Goal: Check status: Check status

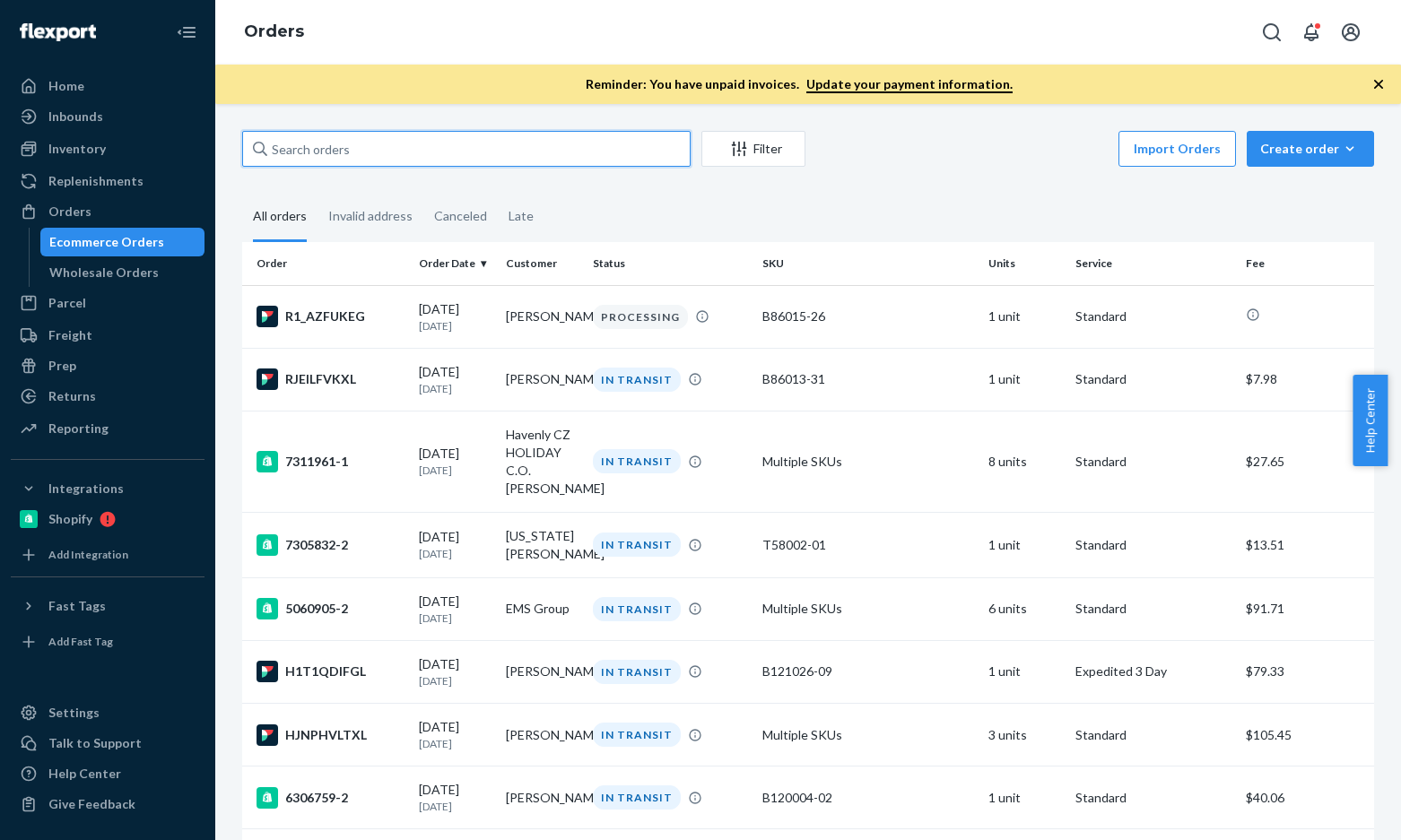
click at [373, 155] on input "text" at bounding box center [465, 148] width 448 height 36
paste input "[PERSON_NAME]"
type input "[PERSON_NAME]"
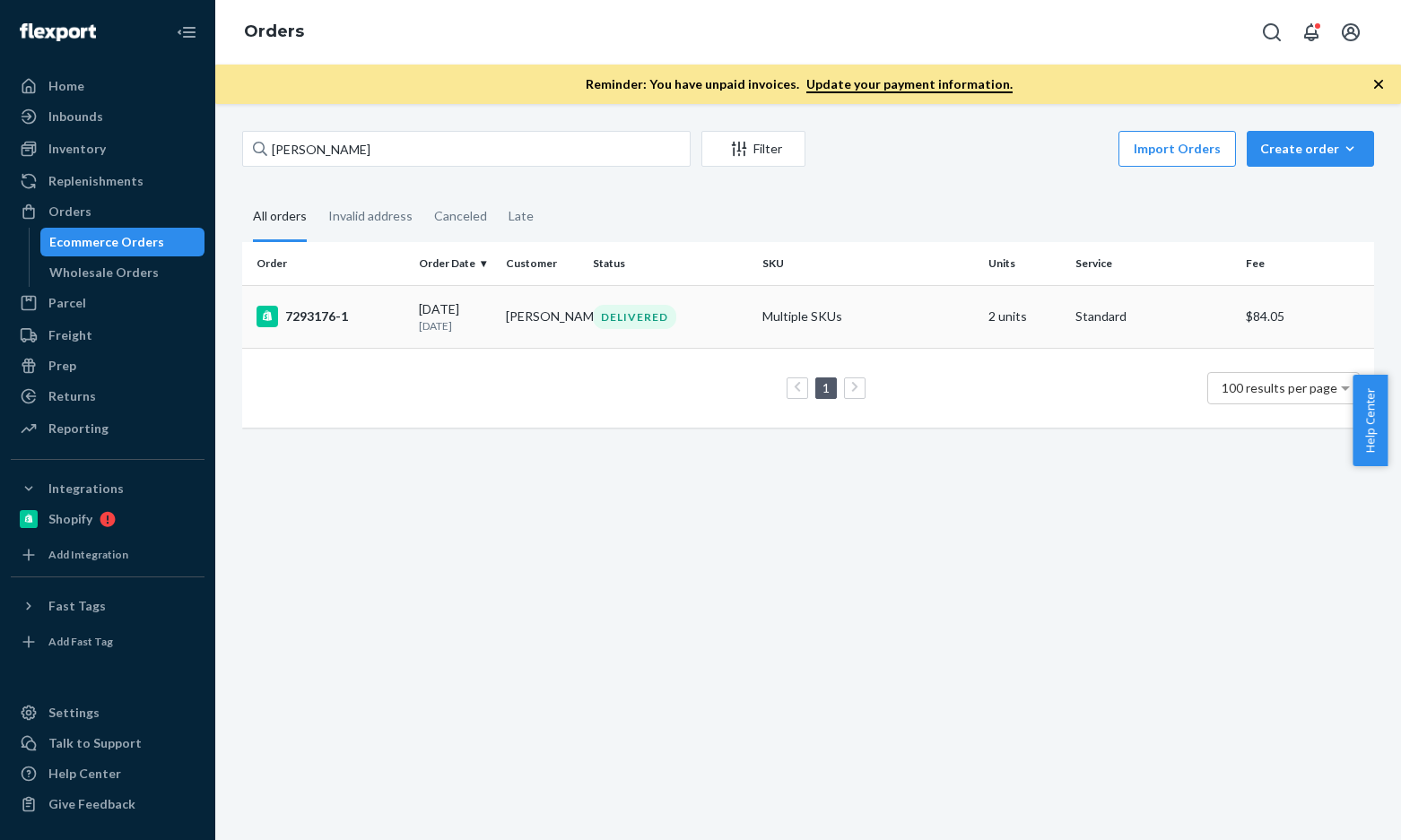
click at [302, 322] on div "7293176-1" at bounding box center [330, 316] width 148 height 21
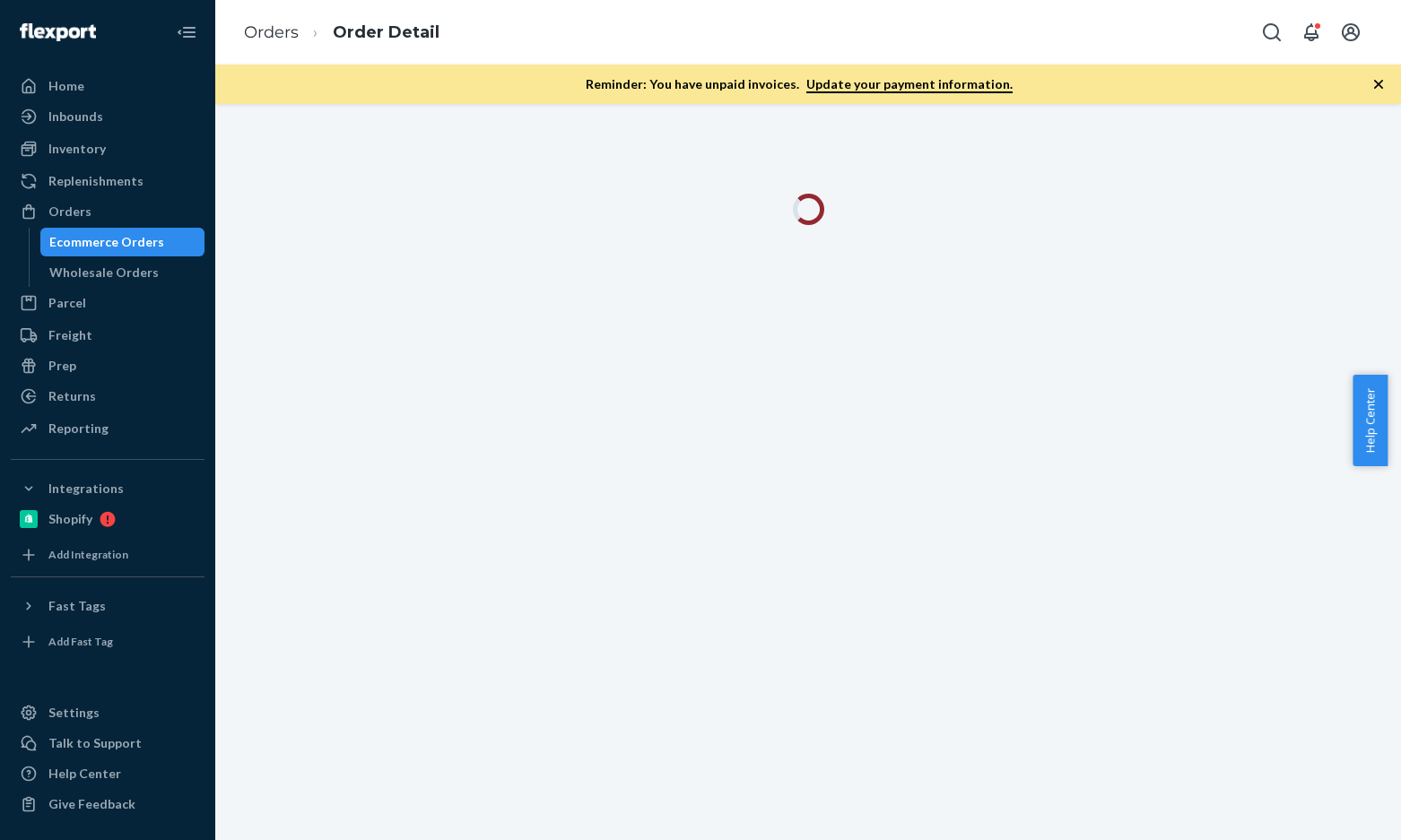
click at [1366, 424] on span "Help Center" at bounding box center [1370, 420] width 35 height 92
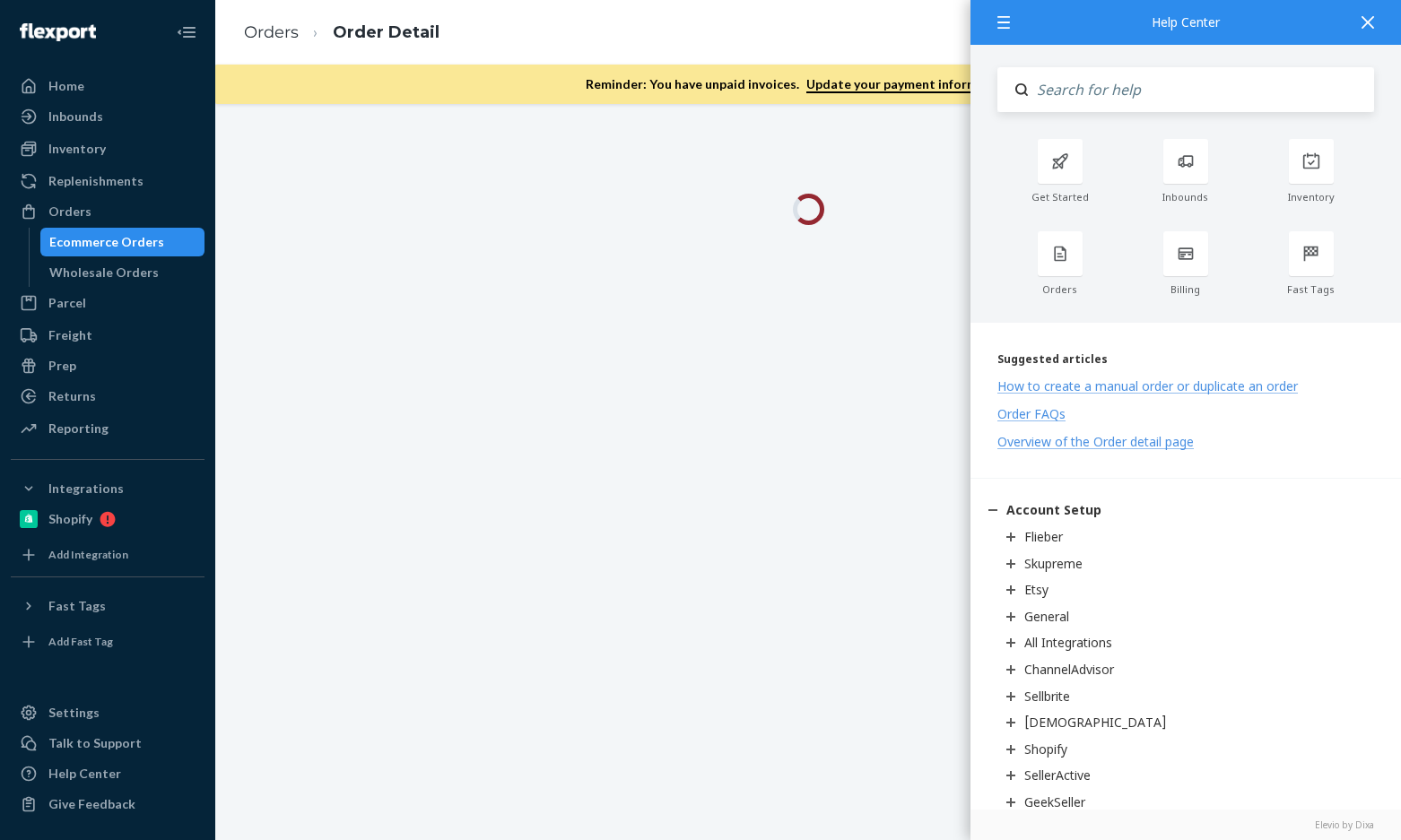
click at [1373, 27] on icon at bounding box center [1368, 23] width 13 height 13
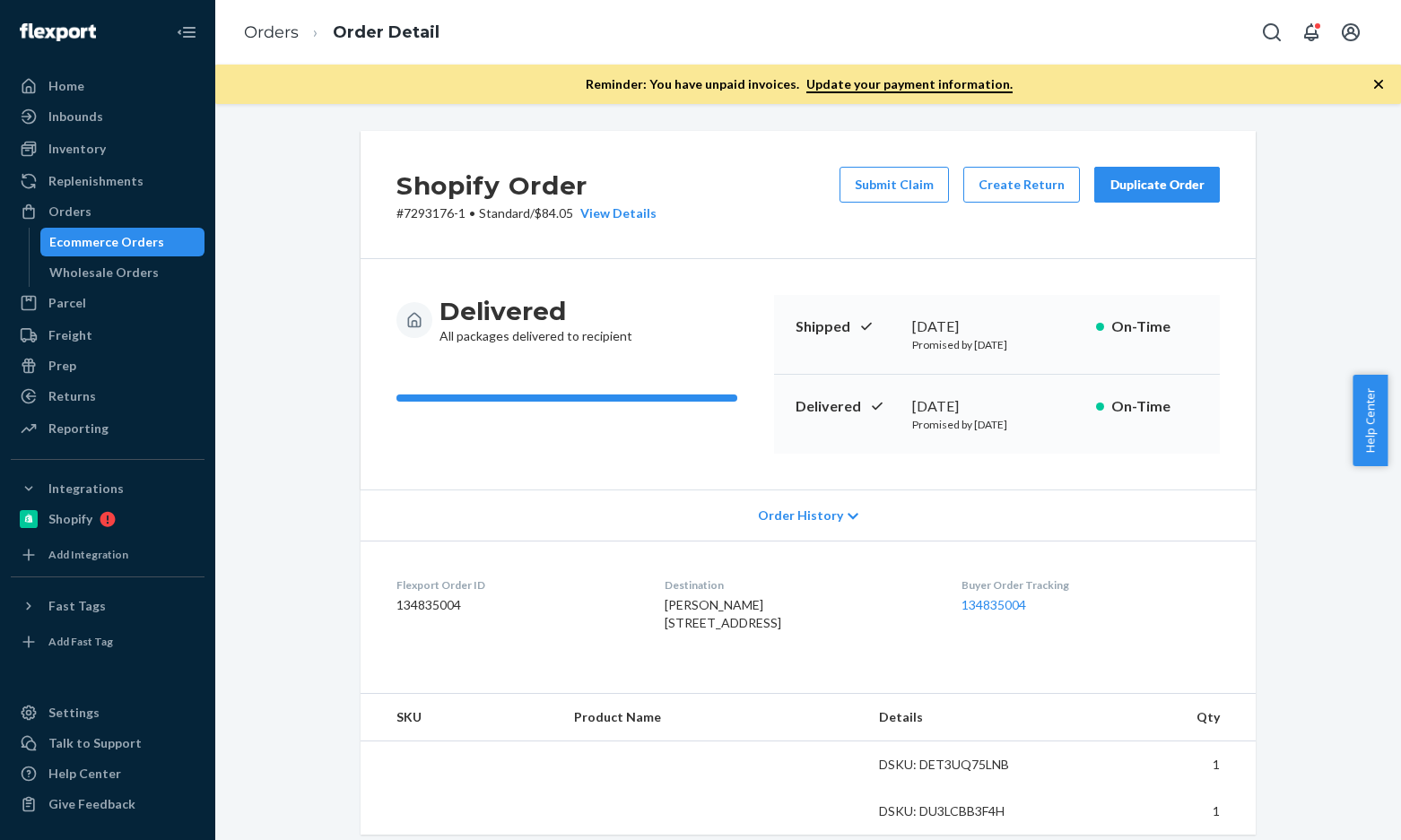
click at [1317, 267] on div "Shopify Order # 7293176-1 • Standard / $84.05 View Details Submit Claim Create …" at bounding box center [808, 825] width 1158 height 1389
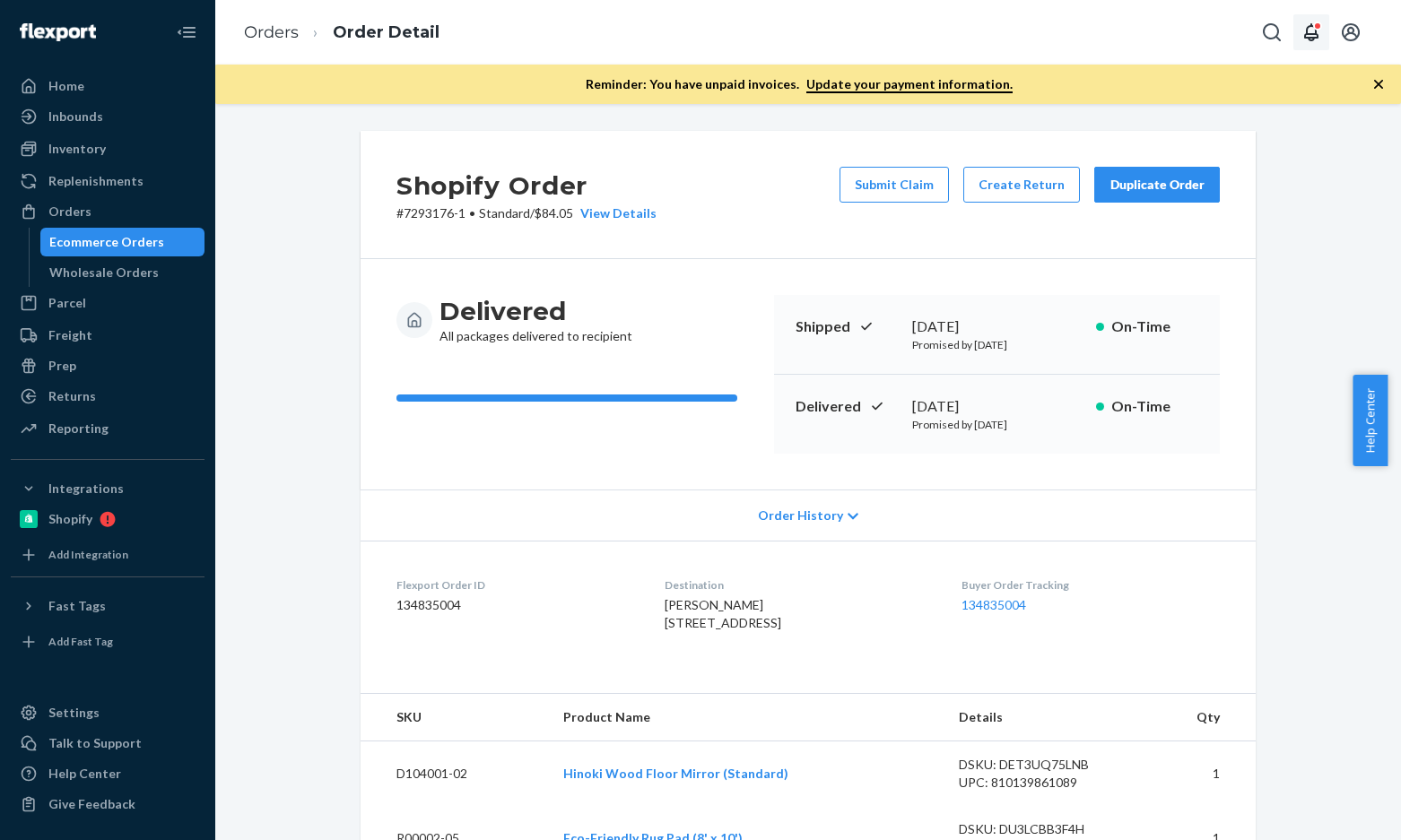
click at [1318, 21] on button "Open notifications" at bounding box center [1310, 32] width 36 height 36
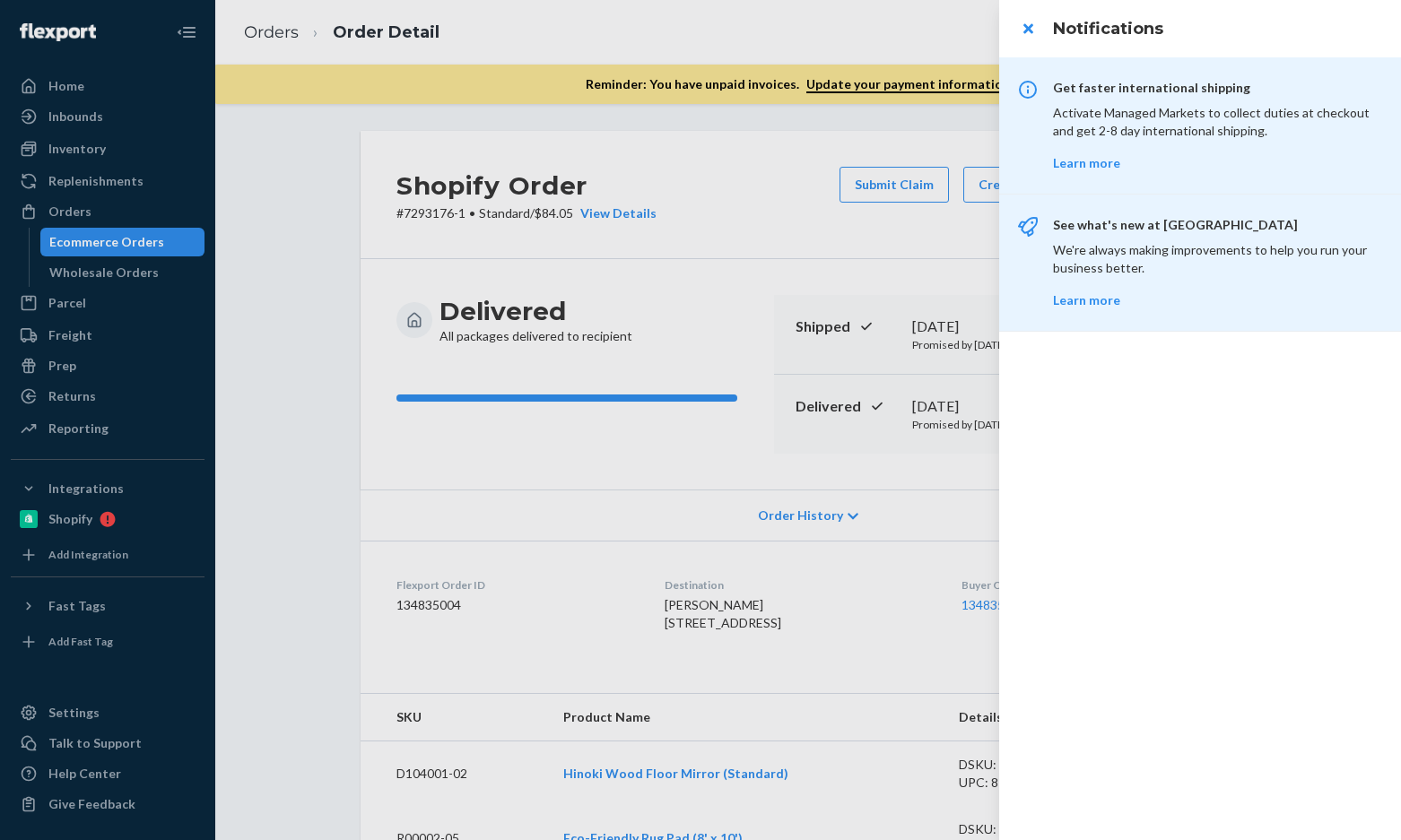
click at [913, 12] on div at bounding box center [700, 420] width 1401 height 840
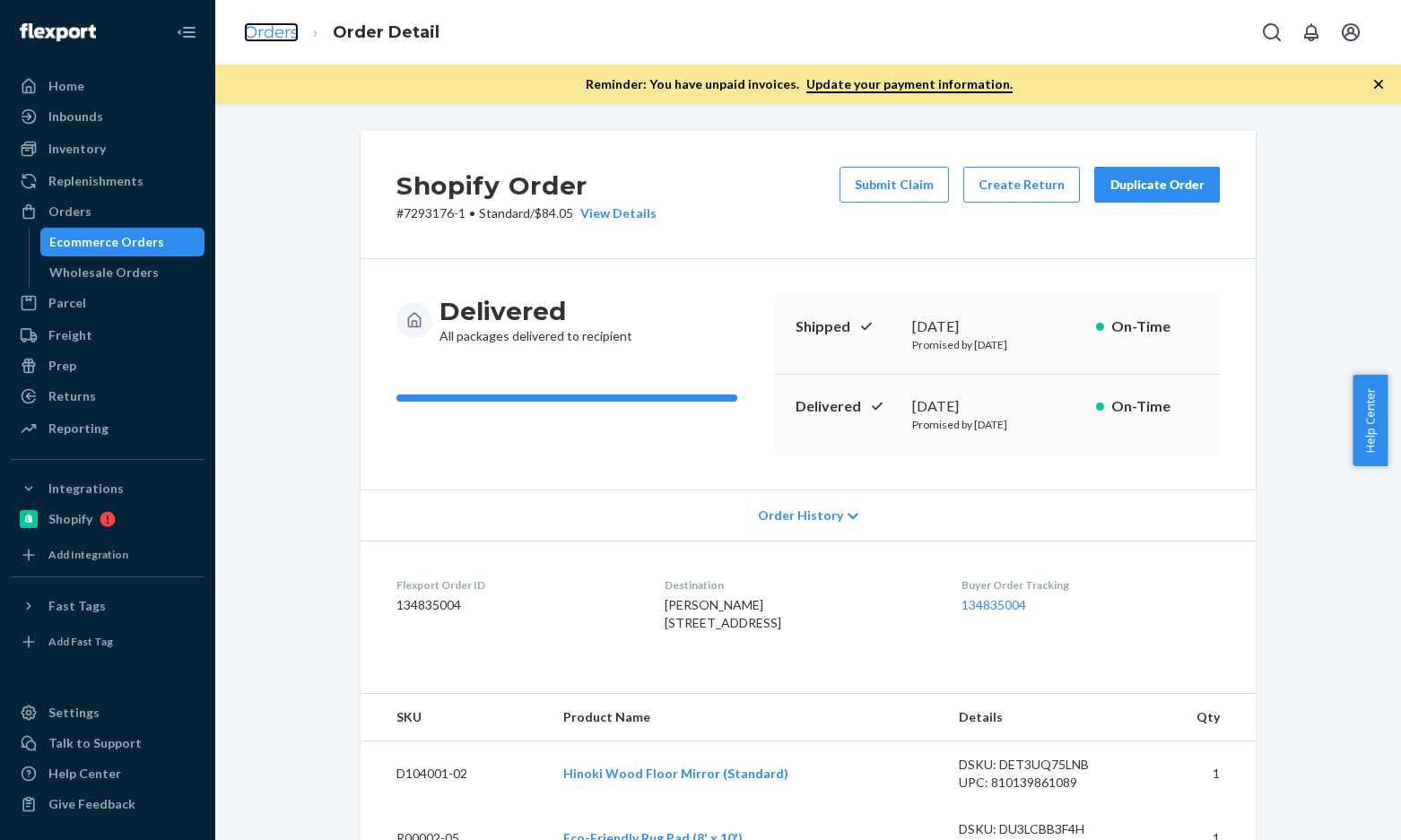
click at [252, 30] on link "Orders" at bounding box center [271, 32] width 55 height 20
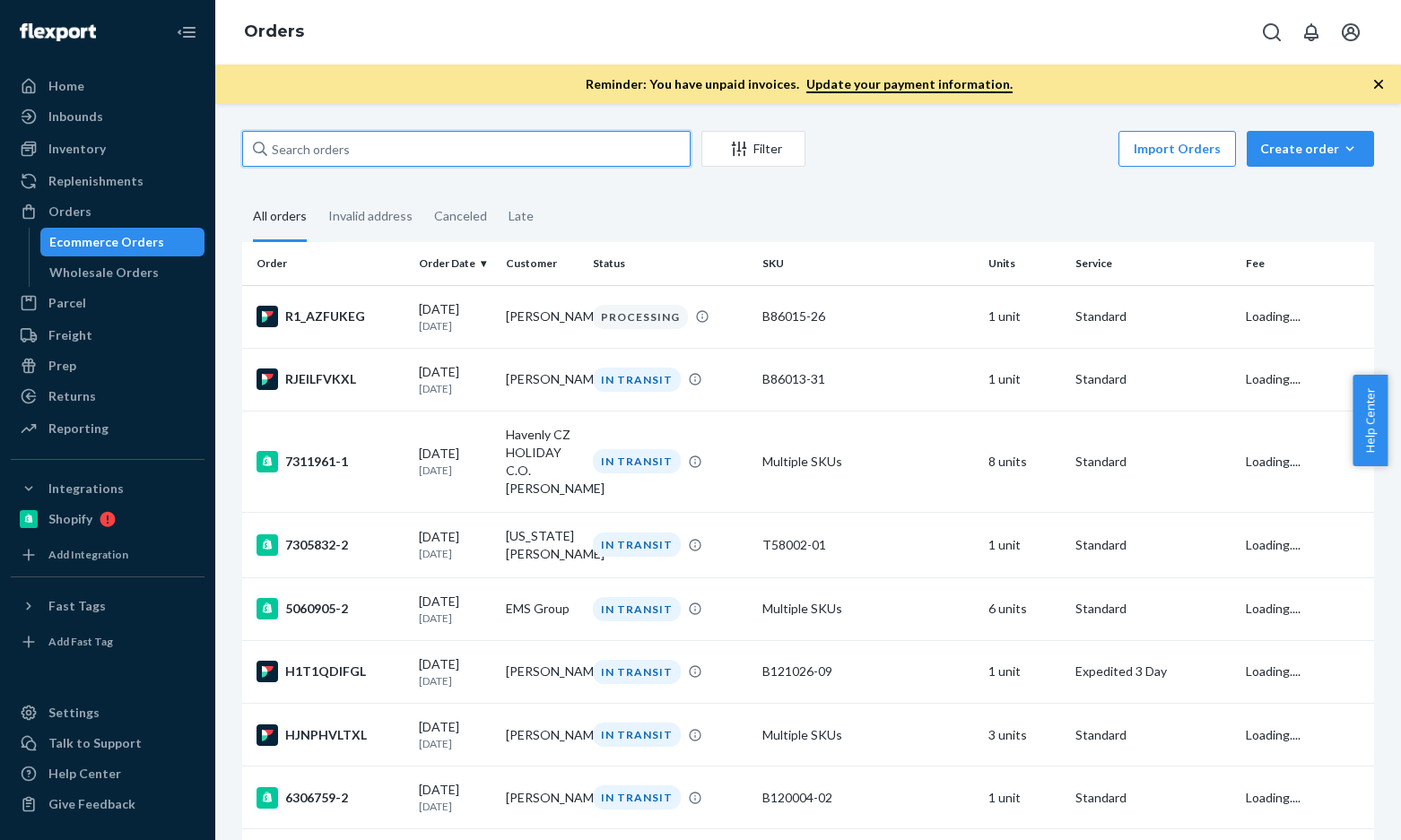
click at [393, 139] on input "text" at bounding box center [465, 148] width 448 height 36
paste input "[PERSON_NAME]"
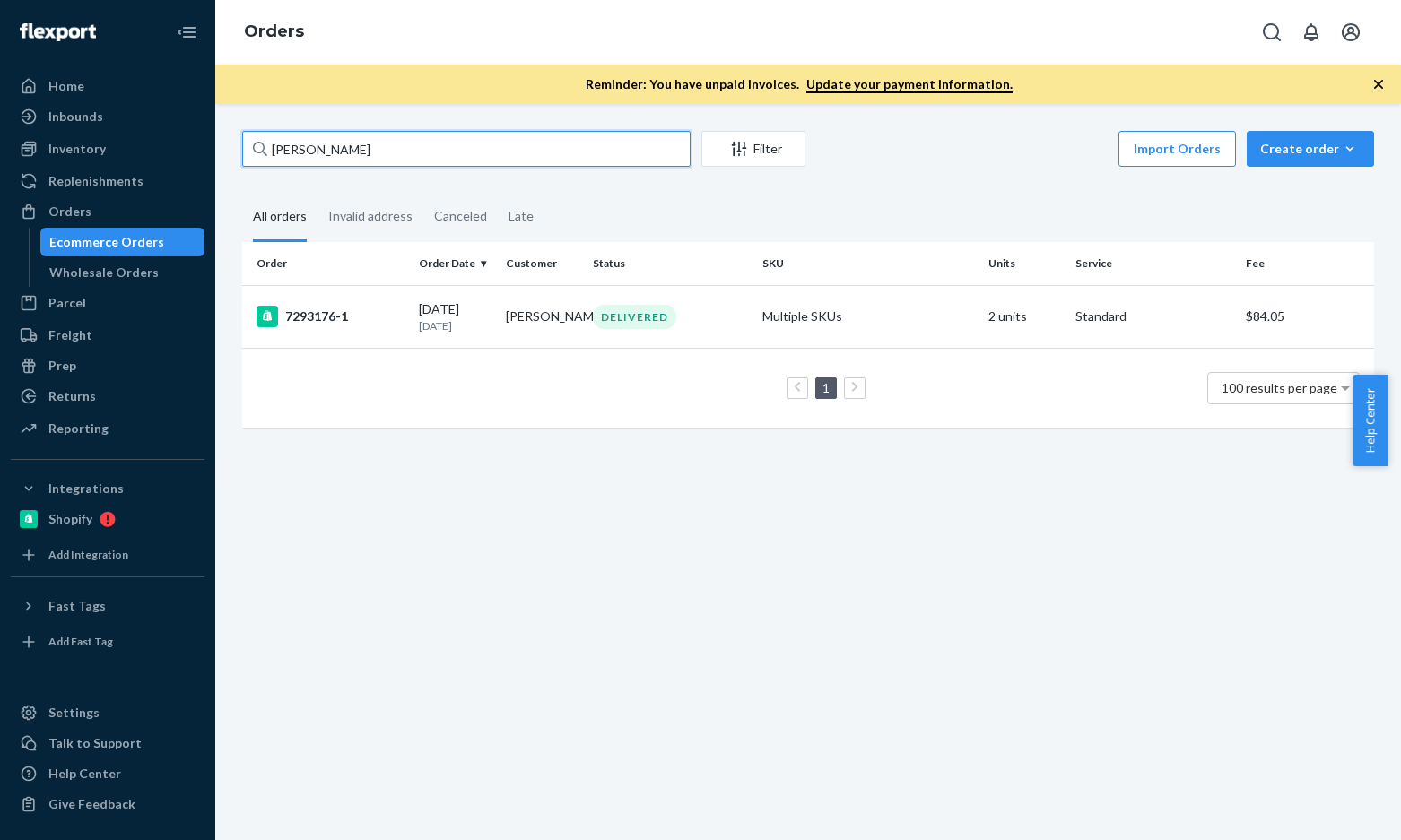
paste input "Joy Ishi"
type input "Joy Ishii"
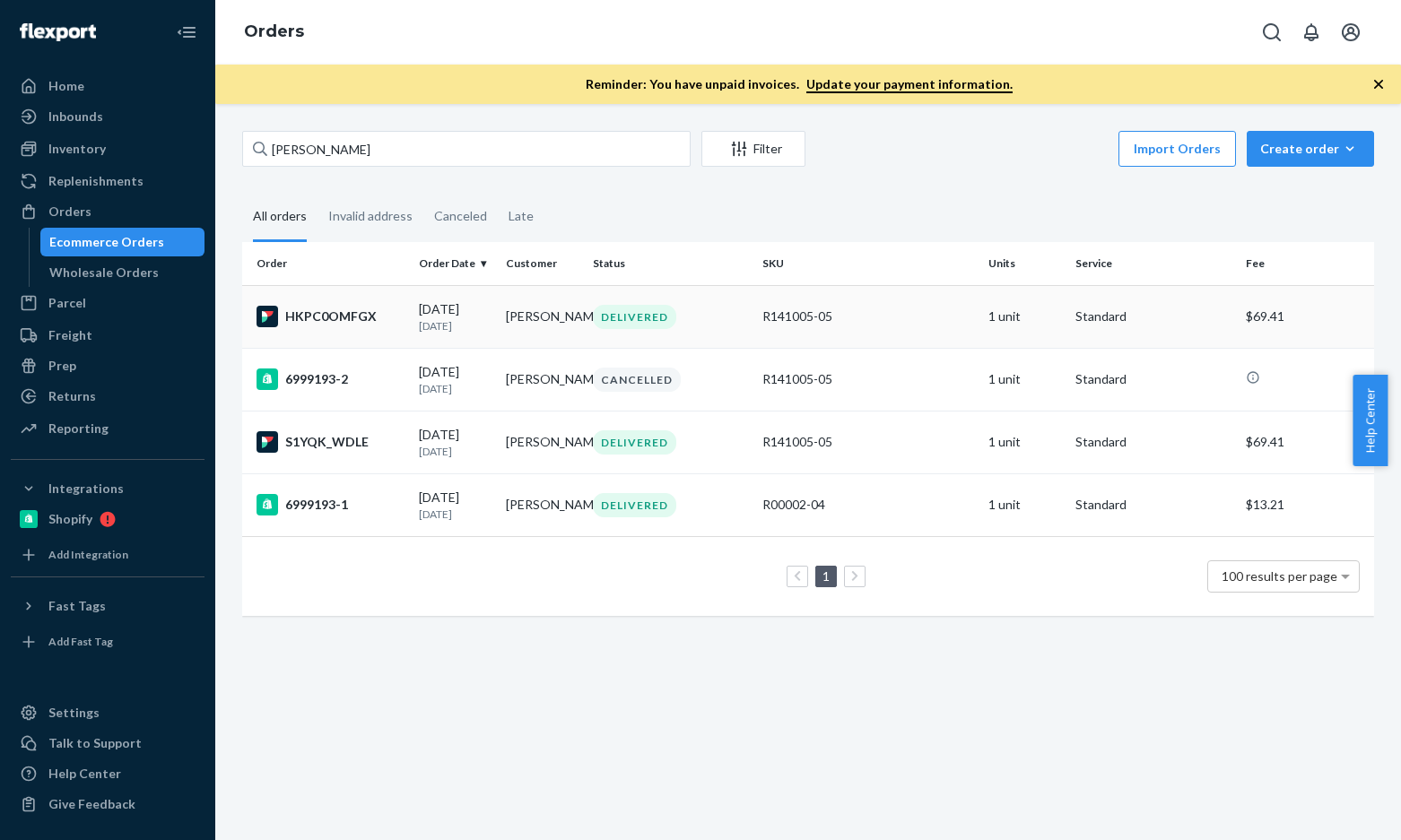
click at [315, 318] on div "HKPC0OMFGX" at bounding box center [330, 316] width 148 height 21
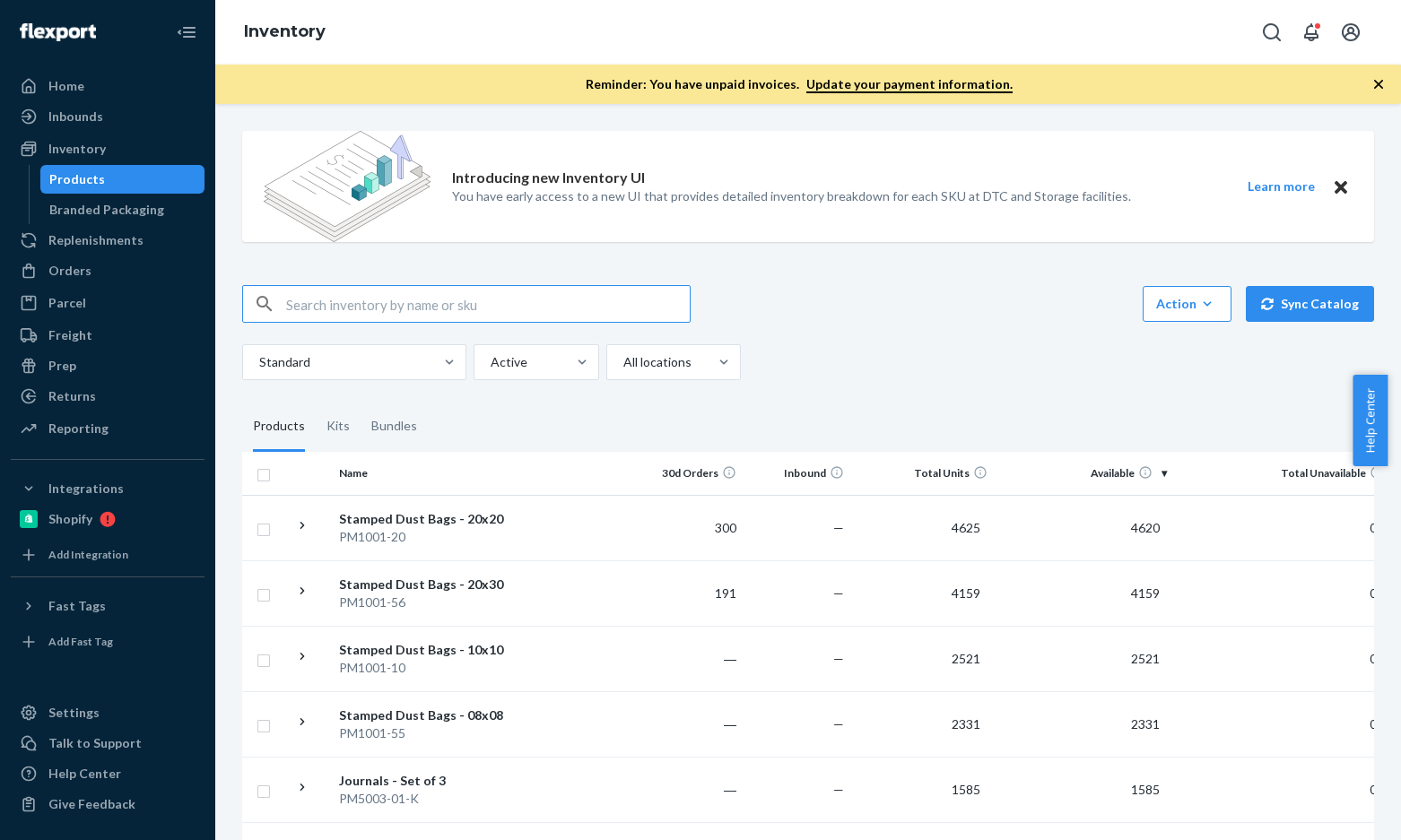
click at [458, 295] on input "text" at bounding box center [487, 303] width 403 height 36
paste input "B86021-09"
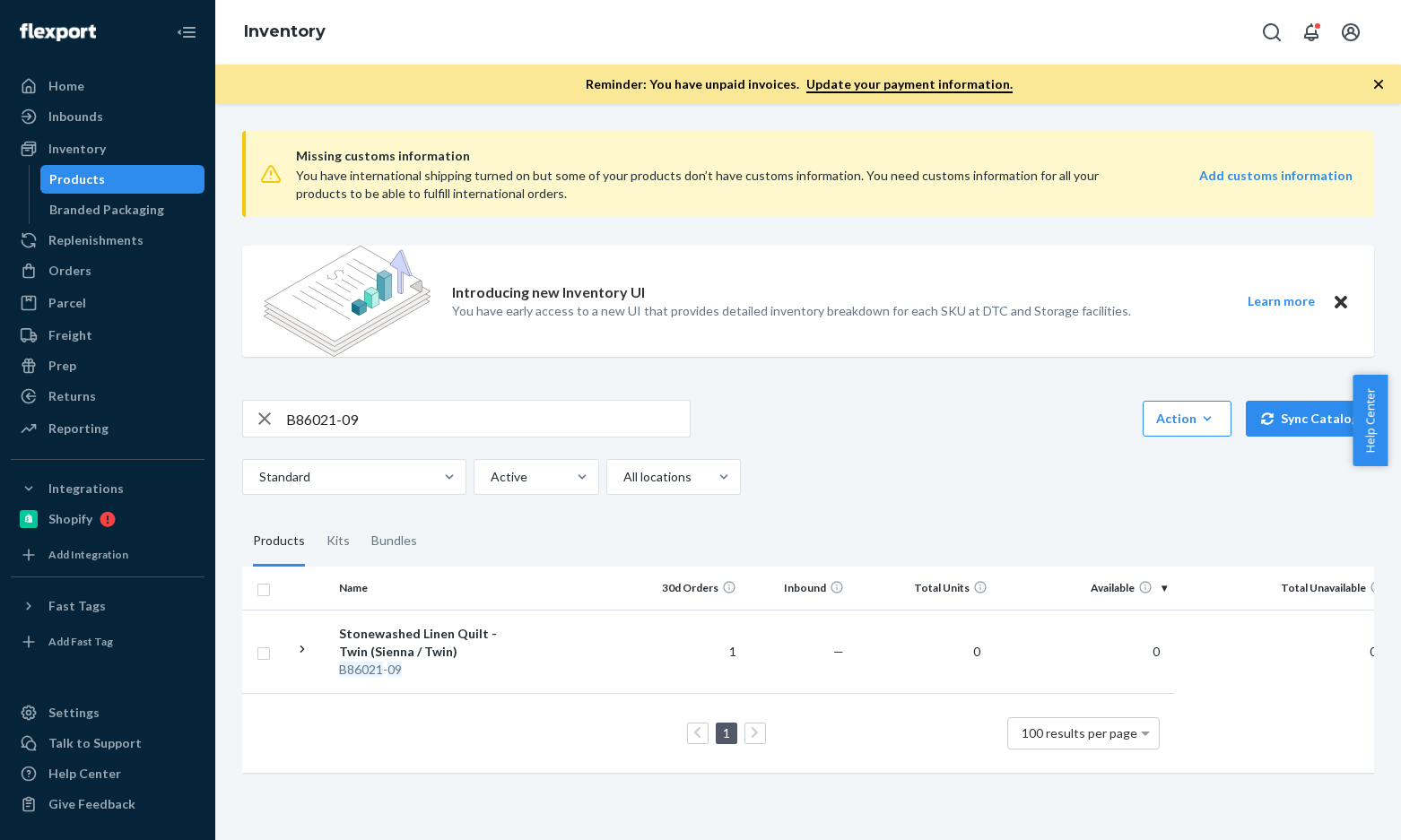
click at [396, 419] on input "B86021-09" at bounding box center [487, 418] width 403 height 36
paste input "R141005-05"
type input "R141005-05"
